Goal: Information Seeking & Learning: Learn about a topic

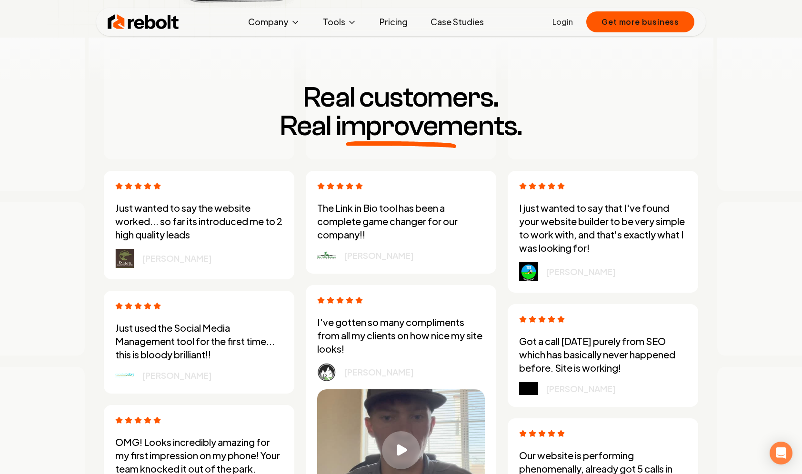
scroll to position [2413, 0]
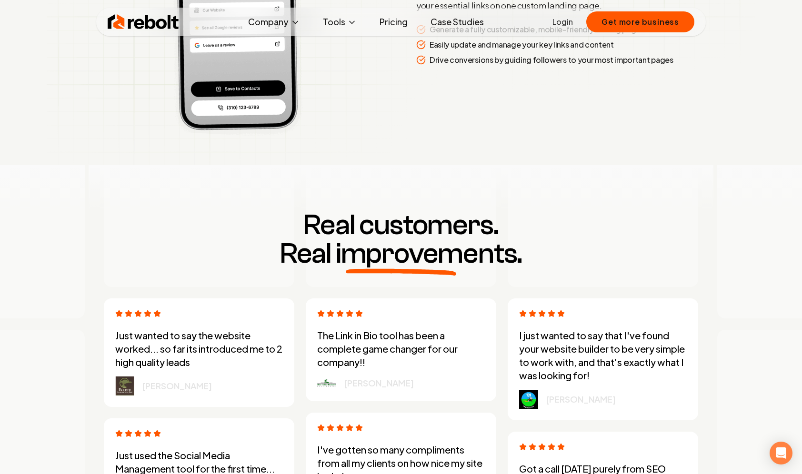
click at [481, 27] on link "Case Studies" at bounding box center [457, 21] width 69 height 19
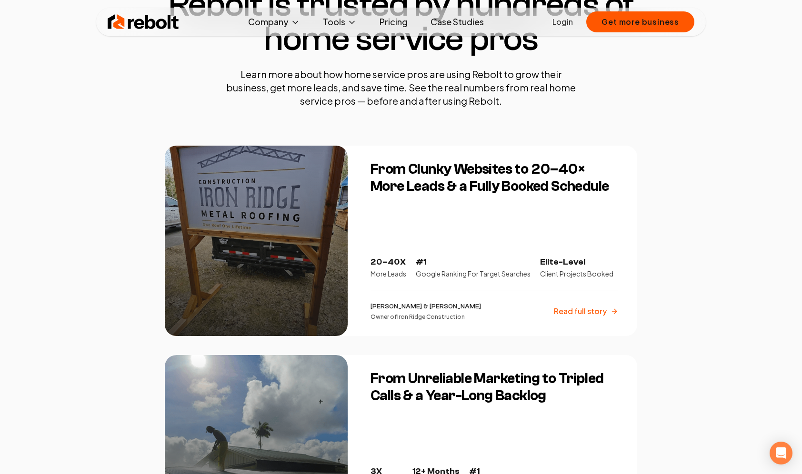
scroll to position [91, 0]
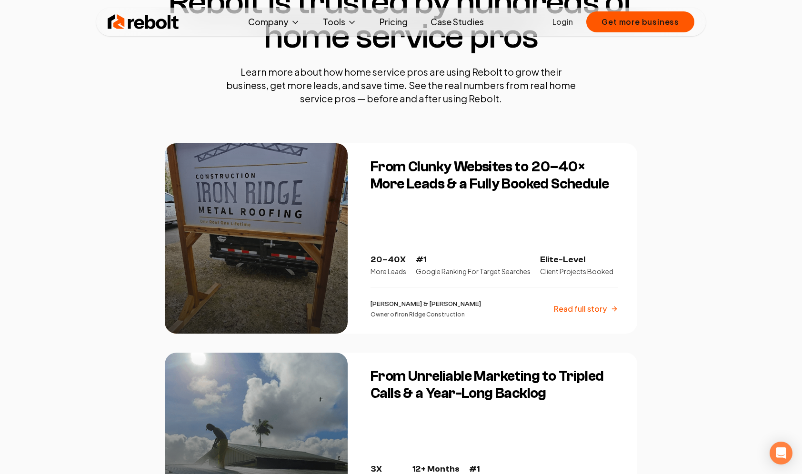
click at [569, 308] on p "Read full story" at bounding box center [580, 308] width 53 height 11
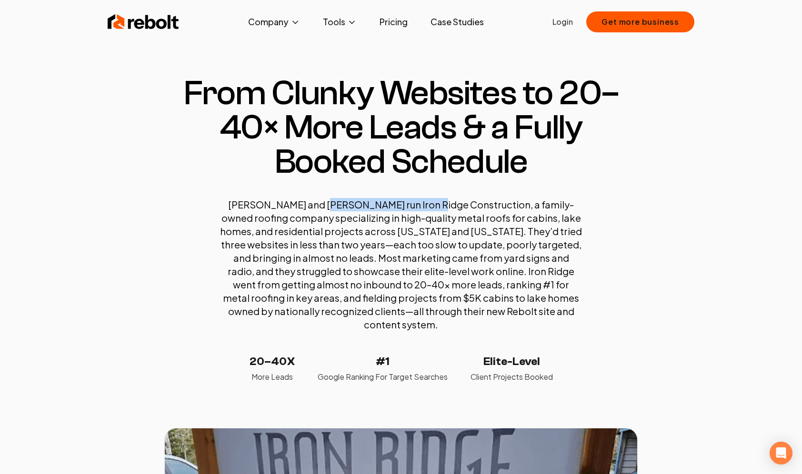
drag, startPoint x: 316, startPoint y: 205, endPoint x: 419, endPoint y: 206, distance: 103.8
click at [419, 206] on p "[PERSON_NAME] and [PERSON_NAME] run Iron Ridge Construction, a family-owned roo…" at bounding box center [401, 264] width 362 height 133
copy p "Iron Ridge Construction"
click at [449, 20] on link "Case Studies" at bounding box center [457, 21] width 69 height 19
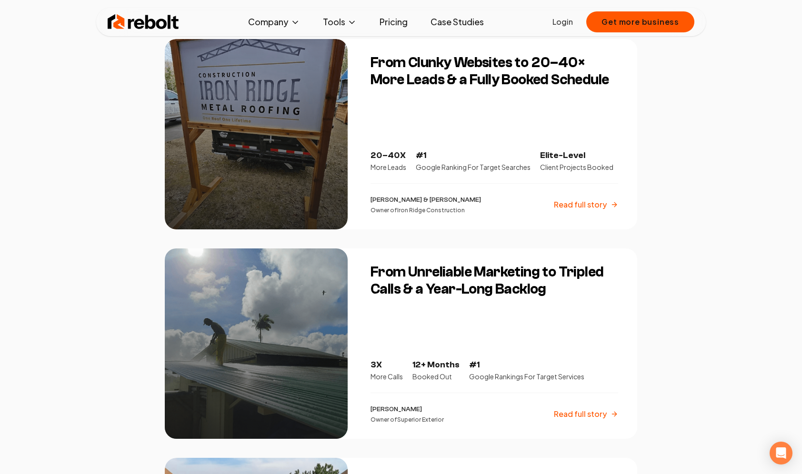
scroll to position [297, 0]
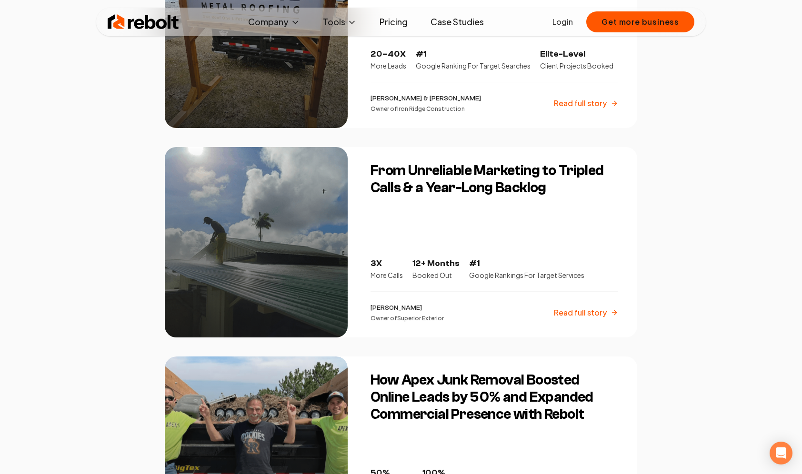
click at [424, 194] on h3 "From Unreliable Marketing to Tripled Calls & a Year-Long Backlog" at bounding box center [494, 179] width 248 height 34
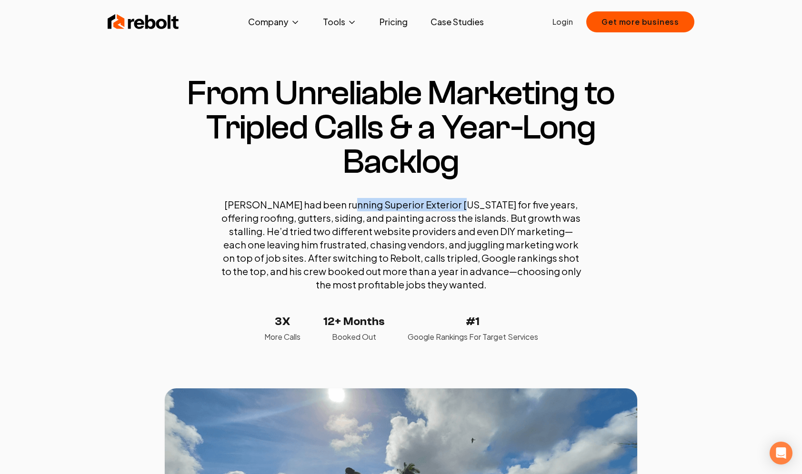
drag, startPoint x: 338, startPoint y: 203, endPoint x: 445, endPoint y: 205, distance: 106.6
click at [445, 205] on p "[PERSON_NAME] had been running Superior Exterior [US_STATE] for five years, off…" at bounding box center [401, 244] width 362 height 93
copy p "Superior Exterior [US_STATE]"
click at [260, 54] on span "About" at bounding box center [254, 55] width 23 height 11
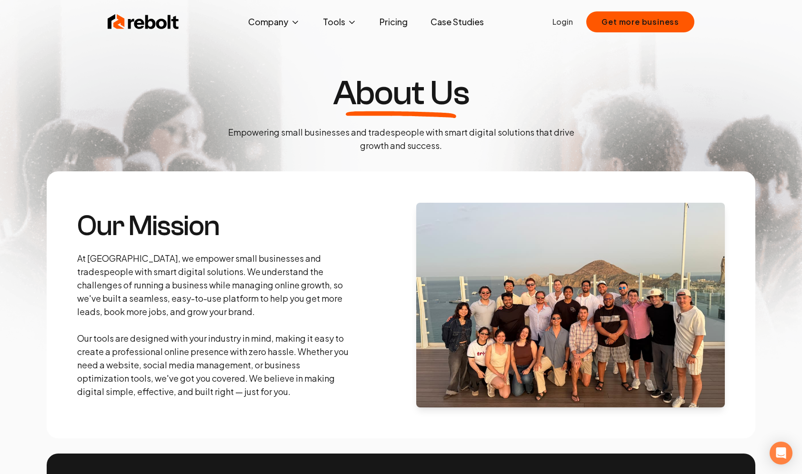
click at [169, 28] on img at bounding box center [143, 21] width 71 height 19
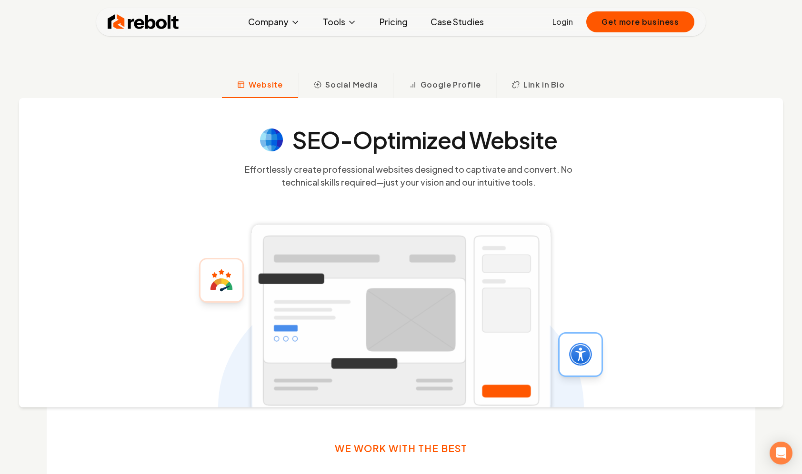
scroll to position [367, 0]
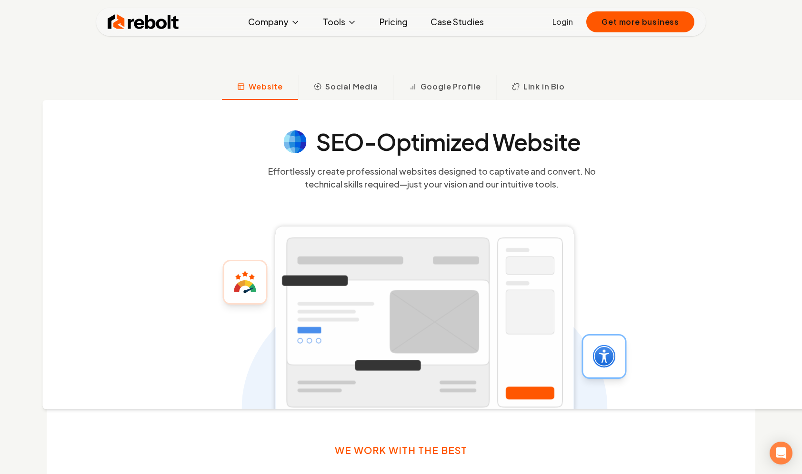
drag, startPoint x: 228, startPoint y: 172, endPoint x: 255, endPoint y: 178, distance: 27.7
click at [255, 178] on icon at bounding box center [424, 315] width 366 height 309
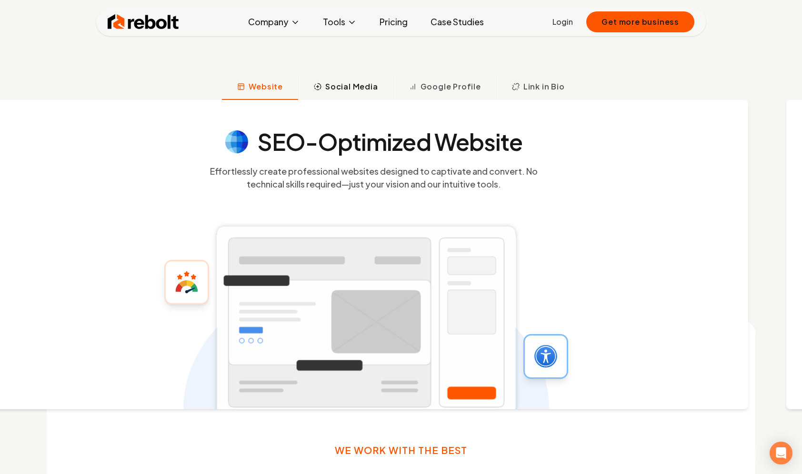
click at [367, 90] on span "Social Media" at bounding box center [351, 86] width 53 height 11
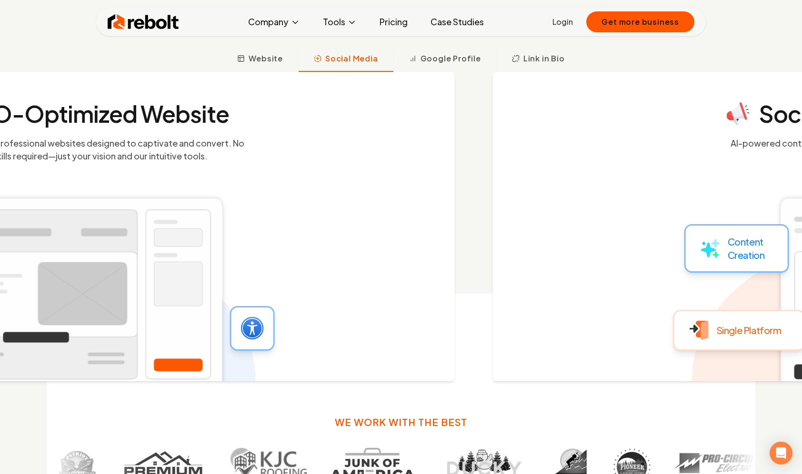
scroll to position [395, 0]
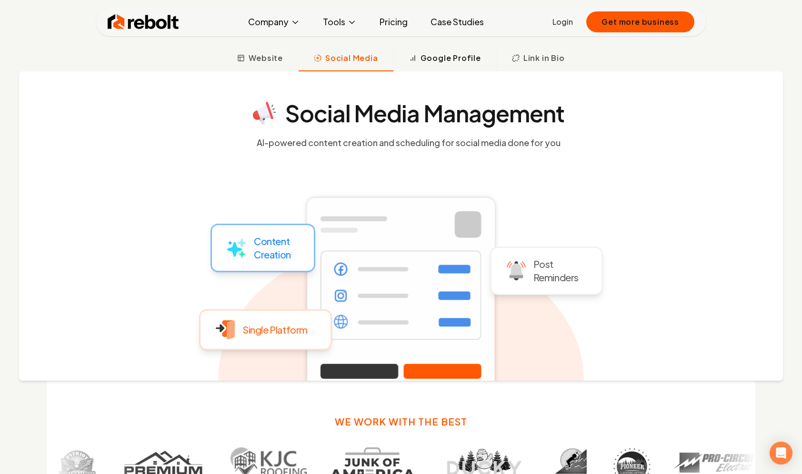
click at [435, 62] on span "Google Profile" at bounding box center [450, 57] width 60 height 11
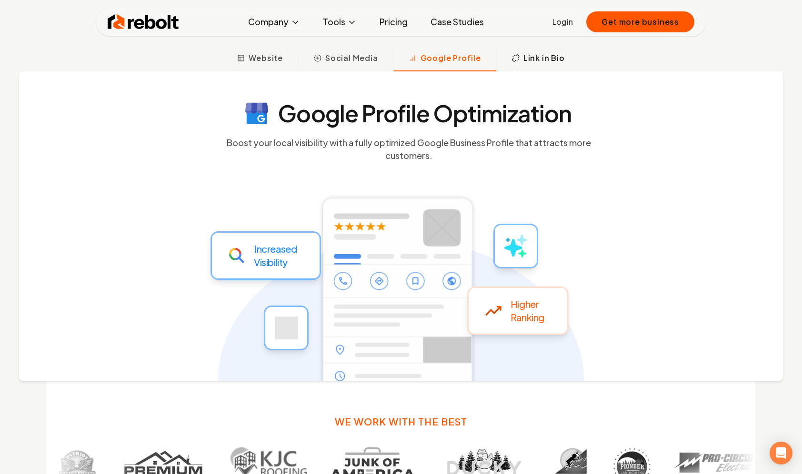
click at [524, 61] on span "Link in Bio" at bounding box center [543, 57] width 41 height 11
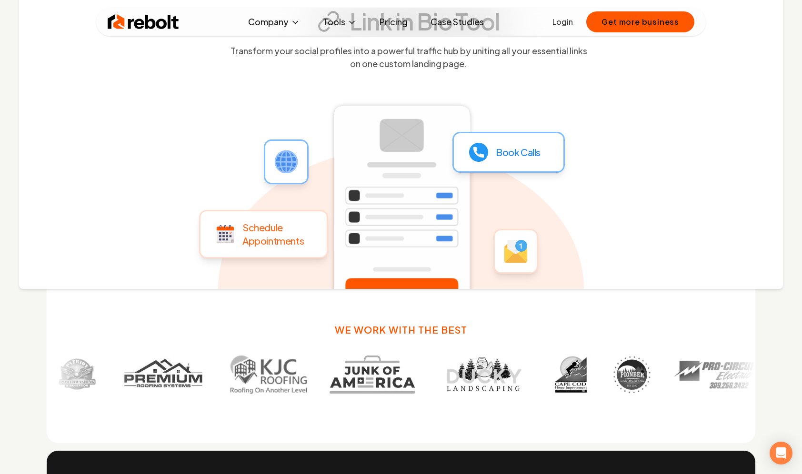
scroll to position [495, 0]
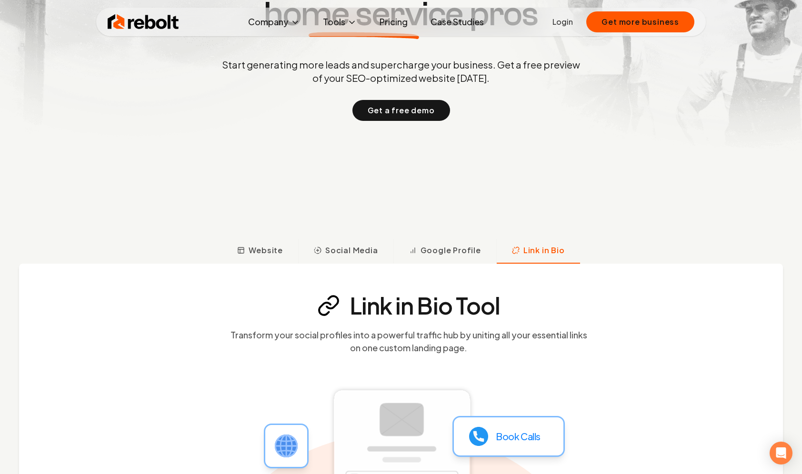
scroll to position [0, 0]
